Goal: Find specific page/section: Find specific page/section

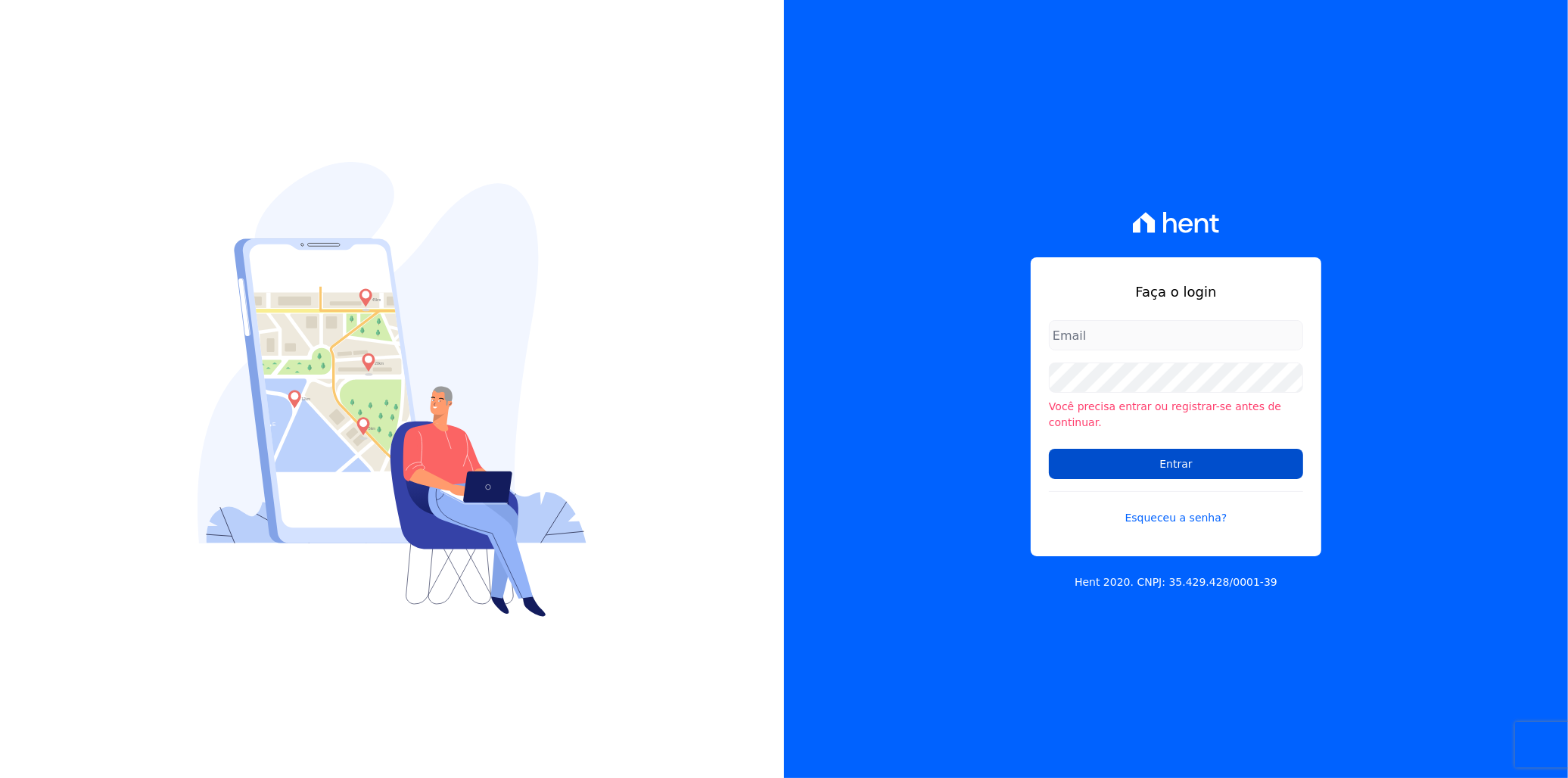
type input "italo.fernandes@e-arke.com"
click at [1144, 454] on input "Entrar" at bounding box center [1175, 464] width 254 height 30
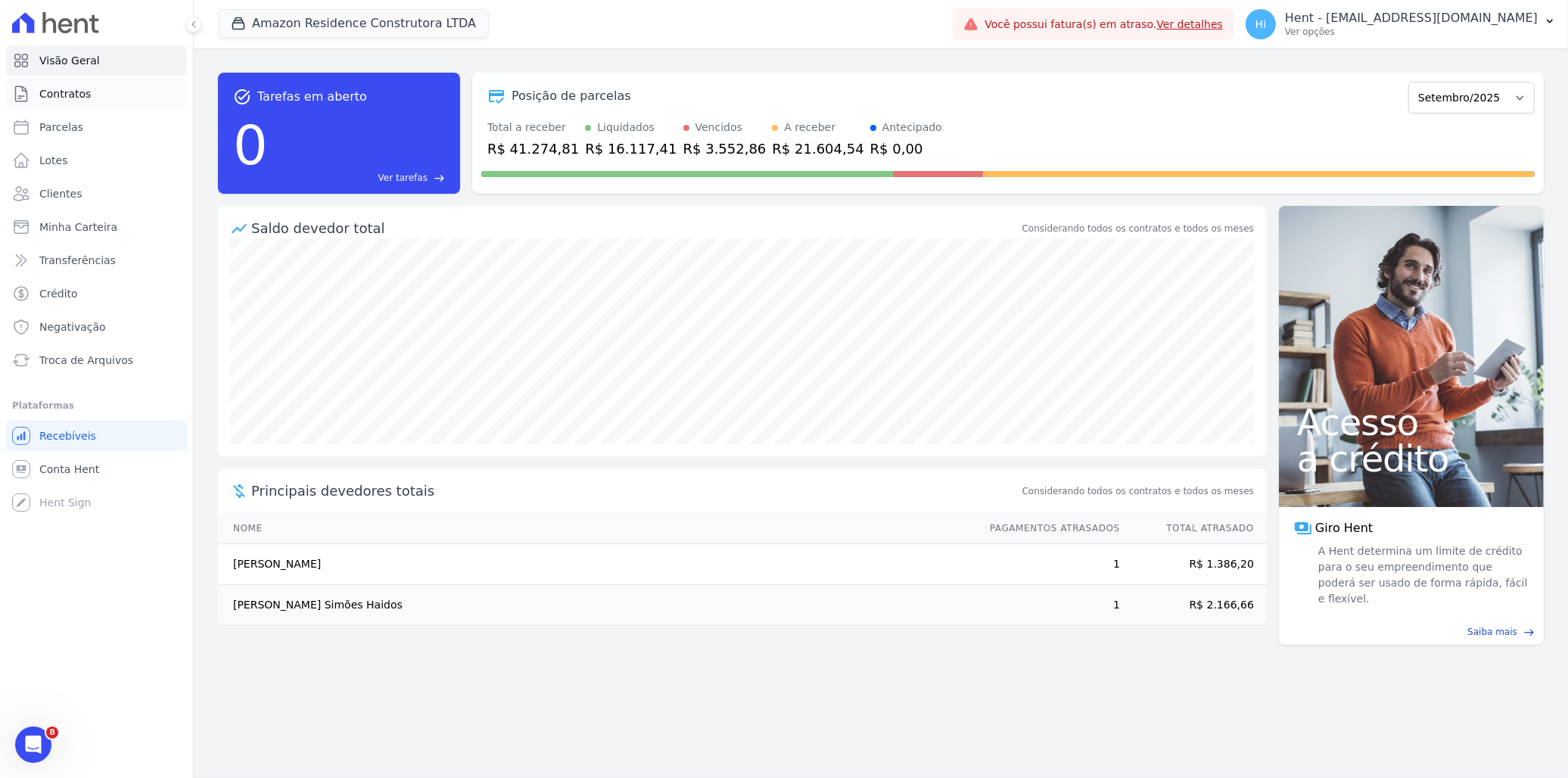
click at [44, 103] on link "Contratos" at bounding box center [96, 94] width 181 height 30
